Goal: Task Accomplishment & Management: Manage account settings

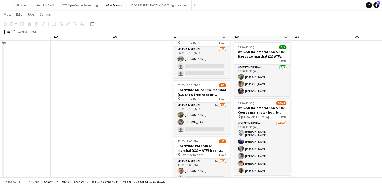
scroll to position [134, 0]
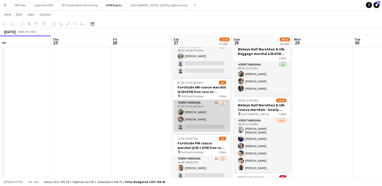
click at [211, 102] on app-card-role "Event Marshal 1A [DATE] 07:00-13:30 (6h30m) [PERSON_NAME] [PERSON_NAME] single-…" at bounding box center [201, 116] width 57 height 32
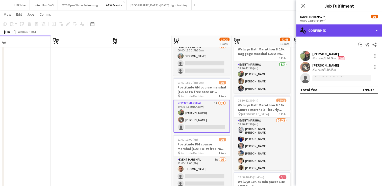
click at [328, 30] on div "single-neutral-actions-check-2 Confirmed" at bounding box center [339, 30] width 86 height 12
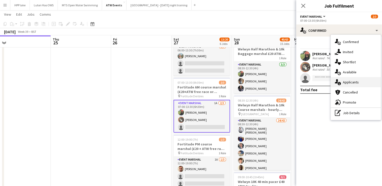
click at [361, 80] on div "single-neutral-actions-information Applicants" at bounding box center [356, 82] width 50 height 10
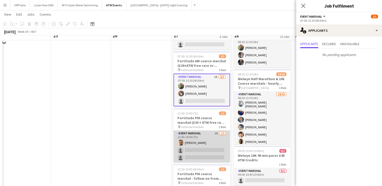
scroll to position [180, 0]
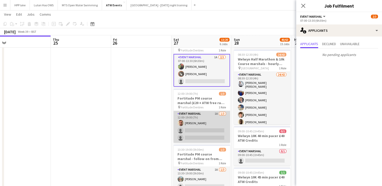
click at [211, 120] on app-card-role "Event Marshal 1A [DATE] 12:00-19:00 (7h) [PERSON_NAME] single-neutral-actions s…" at bounding box center [201, 127] width 57 height 32
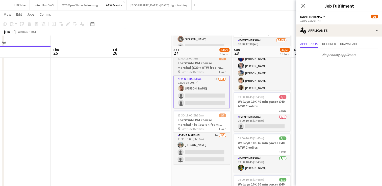
scroll to position [228, 0]
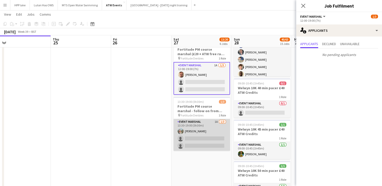
click at [207, 125] on app-card-role "Event Marshal 1A [DATE] 13:30-19:00 (5h30m) [PERSON_NAME] single-neutral-action…" at bounding box center [201, 135] width 57 height 32
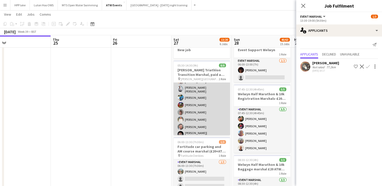
scroll to position [0, 0]
click at [184, 118] on app-card-role "Event Marshal [DATE] 05:30-14:30 (9h) [PERSON_NAME] [PERSON_NAME] [PERSON_NAME]…" at bounding box center [201, 118] width 57 height 71
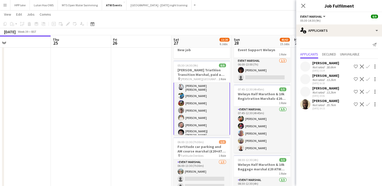
scroll to position [16, 0]
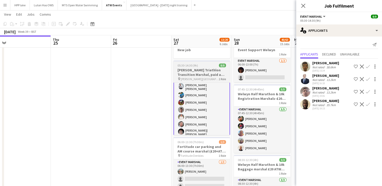
click at [195, 74] on h3 "[PERSON_NAME] Triathlon Transition Marshal, paid at £12.21 per hour (over 21)" at bounding box center [201, 72] width 57 height 9
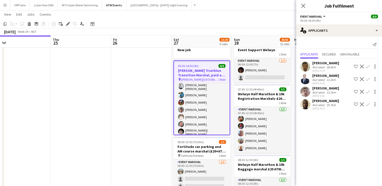
scroll to position [16, 0]
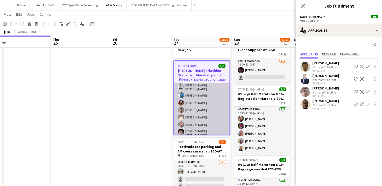
click at [201, 93] on app-card-role "Event Marshal [DATE] 05:30-14:30 (9h) [PERSON_NAME] [PERSON_NAME] [PERSON_NAME]…" at bounding box center [202, 102] width 56 height 71
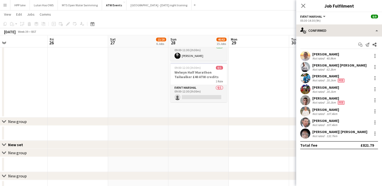
scroll to position [658, 0]
click at [306, 4] on div "Close pop-in" at bounding box center [303, 6] width 14 height 12
click at [305, 4] on icon at bounding box center [303, 5] width 5 height 5
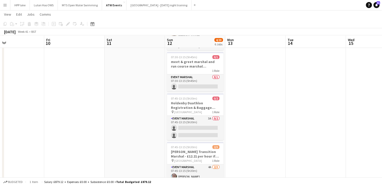
scroll to position [57, 0]
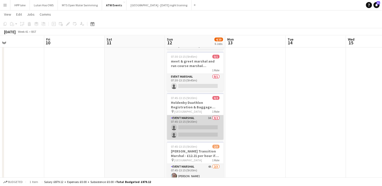
click at [192, 118] on app-card-role "Event Marshal 3A 0/2 07:45-13:15 (5h30m) single-neutral-actions single-neutral-…" at bounding box center [195, 127] width 57 height 24
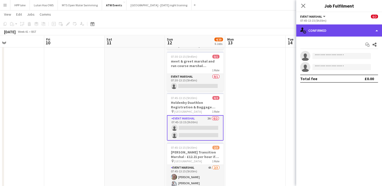
click at [335, 33] on div "single-neutral-actions-check-2 Confirmed" at bounding box center [339, 30] width 86 height 12
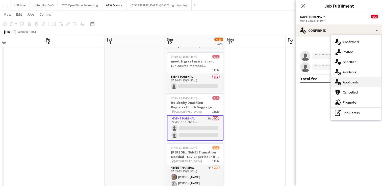
click at [359, 83] on div "single-neutral-actions-information Applicants" at bounding box center [356, 82] width 50 height 10
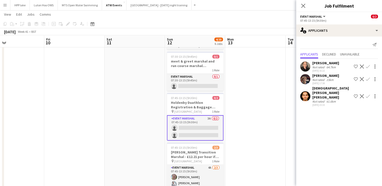
click at [303, 78] on app-user-avatar at bounding box center [305, 79] width 10 height 10
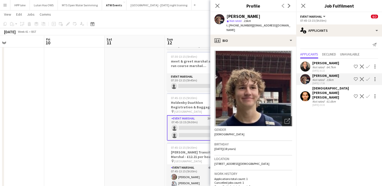
click at [305, 96] on app-user-avatar at bounding box center [305, 96] width 10 height 10
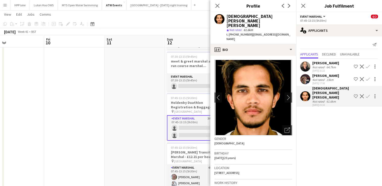
click at [305, 68] on app-user-avatar at bounding box center [305, 67] width 10 height 10
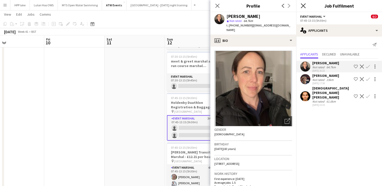
click at [304, 7] on icon "Close pop-in" at bounding box center [303, 5] width 5 height 5
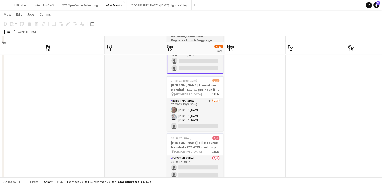
scroll to position [131, 0]
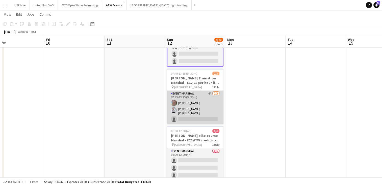
click at [199, 97] on app-card-role "Event Marshal 4A [DATE] 07:45-13:15 (5h30m) [PERSON_NAME] [PERSON_NAME] [PERSON…" at bounding box center [195, 107] width 57 height 33
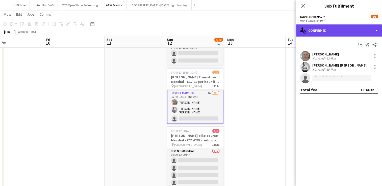
click at [312, 25] on div "single-neutral-actions-check-2 Confirmed" at bounding box center [339, 30] width 86 height 12
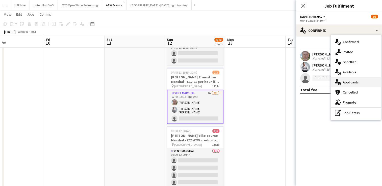
click at [355, 79] on div "single-neutral-actions-information Applicants" at bounding box center [356, 82] width 50 height 10
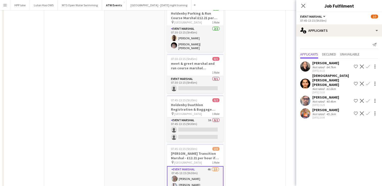
scroll to position [0, 0]
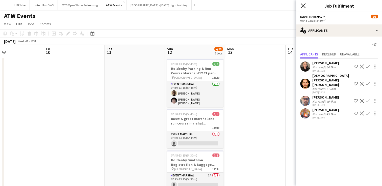
click at [303, 4] on icon "Close pop-in" at bounding box center [303, 5] width 5 height 5
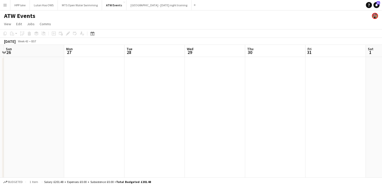
scroll to position [0, 177]
